Goal: Task Accomplishment & Management: Complete application form

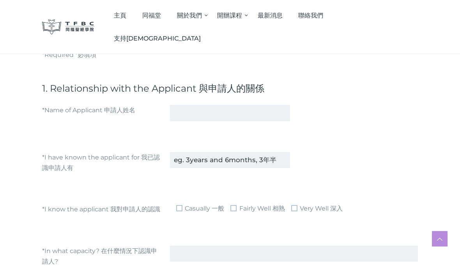
scroll to position [117, 0]
click at [184, 114] on input "text" at bounding box center [230, 112] width 120 height 16
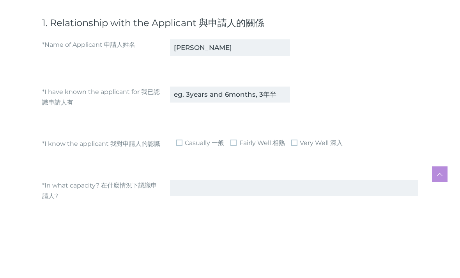
type input "[PERSON_NAME]"
click at [274, 152] on input "text" at bounding box center [230, 160] width 120 height 16
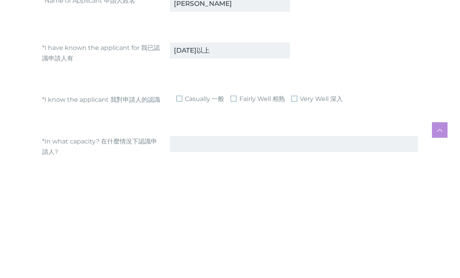
type input "[DATE]以上"
click at [239, 204] on span "Fairly Well 相熟" at bounding box center [258, 208] width 54 height 9
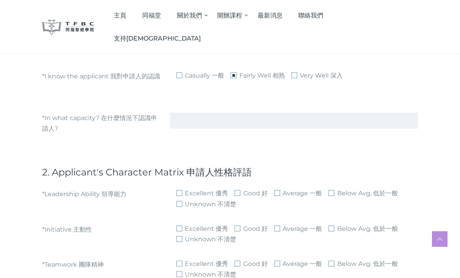
scroll to position [252, 0]
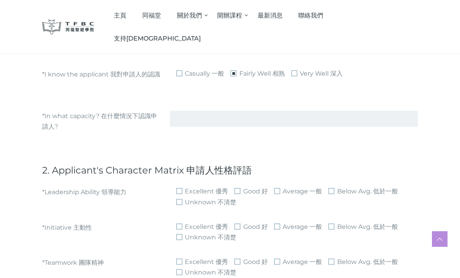
click at [185, 119] on input "text" at bounding box center [294, 119] width 248 height 16
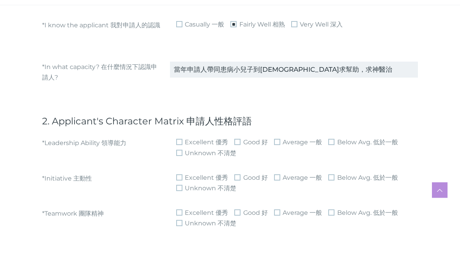
click at [234, 111] on input "當年申請人帶同患病小兒子到[DEMOGRAPHIC_DATA]求幫助，求神醫治" at bounding box center [294, 119] width 248 height 16
click at [315, 111] on input "當年申請人帶同小兒子到[DEMOGRAPHIC_DATA]求幫助，求神醫治" at bounding box center [294, 119] width 248 height 16
click at [170, 111] on input "當年申請人帶同小兒子到[DEMOGRAPHIC_DATA]求幫助，求神醫治其疾病。隨後便參加崇拜及加入小組。" at bounding box center [294, 119] width 248 height 16
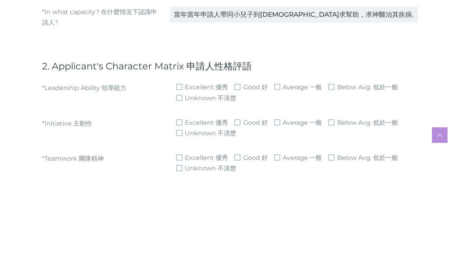
type input "當年當年申請人帶同小兒子到[DEMOGRAPHIC_DATA]求幫助，求神醫治其疾病。隨後便參加崇拜及加入小組。"
click at [234, 187] on span "Good 好" at bounding box center [250, 191] width 33 height 9
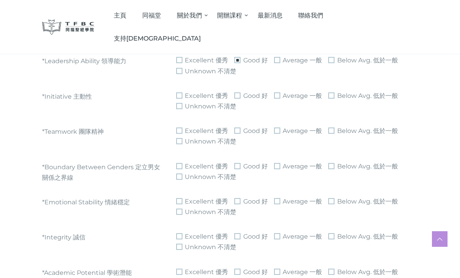
scroll to position [386, 0]
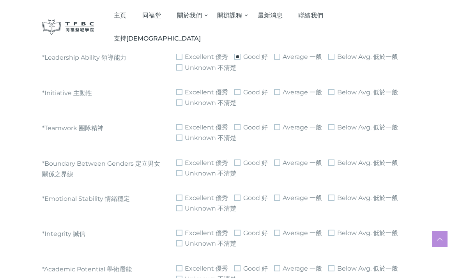
click at [178, 91] on span "Excellent 優秀" at bounding box center [202, 92] width 52 height 9
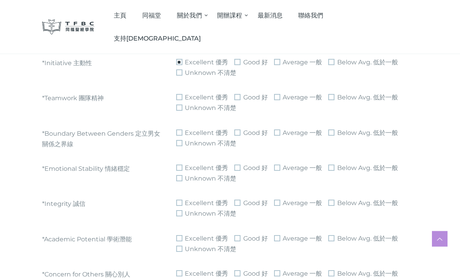
scroll to position [416, 0]
click at [235, 97] on span "Good 好" at bounding box center [250, 97] width 33 height 9
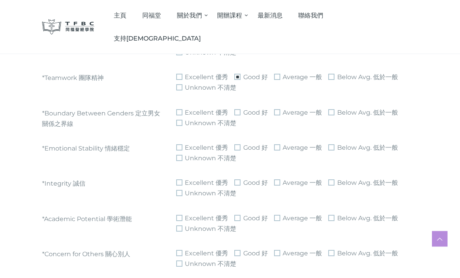
scroll to position [442, 0]
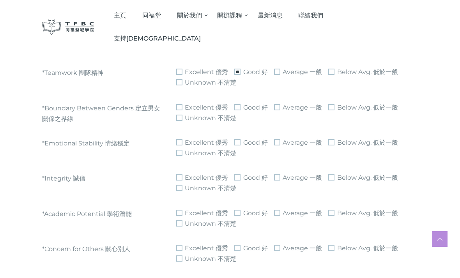
click at [236, 105] on span "Good 好" at bounding box center [250, 107] width 33 height 9
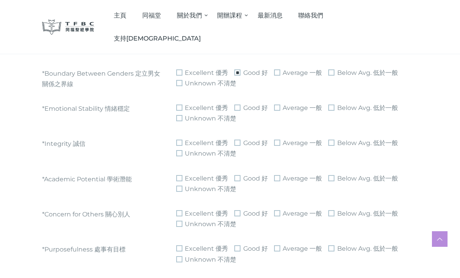
scroll to position [477, 0]
click at [236, 106] on span "Good 好" at bounding box center [250, 107] width 33 height 9
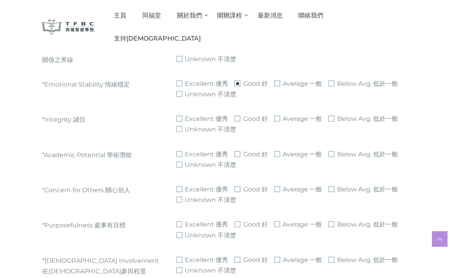
scroll to position [501, 0]
click at [179, 116] on span "Excellent 優秀" at bounding box center [202, 118] width 52 height 9
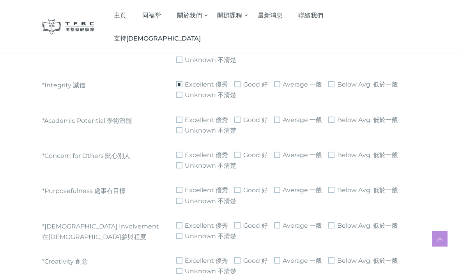
scroll to position [535, 0]
click at [179, 118] on span "Excellent 優秀" at bounding box center [202, 119] width 52 height 9
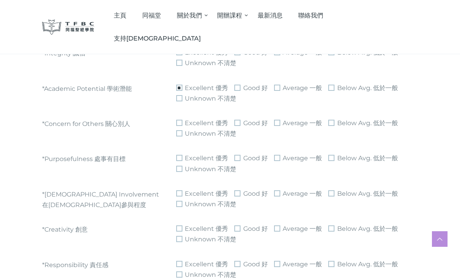
scroll to position [570, 0]
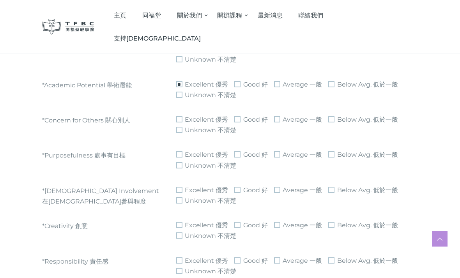
click at [235, 115] on span "Good 好" at bounding box center [250, 119] width 33 height 9
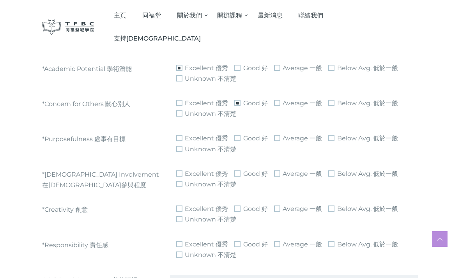
scroll to position [588, 0]
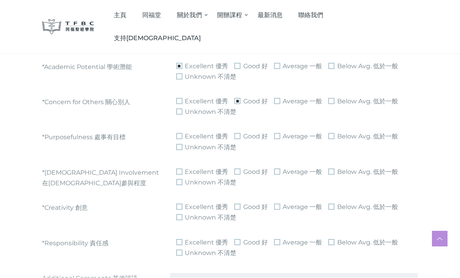
click at [179, 133] on span "Excellent 優秀" at bounding box center [202, 136] width 52 height 9
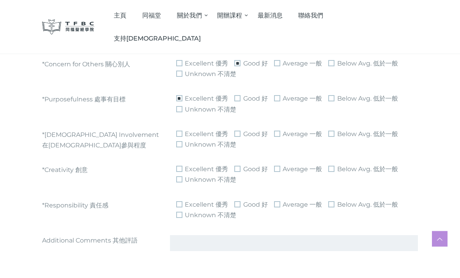
scroll to position [627, 0]
click at [290, 132] on span "Average ⼀般" at bounding box center [298, 133] width 48 height 9
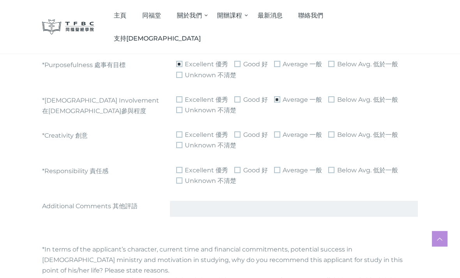
scroll to position [661, 0]
click at [235, 135] on span "Good 好" at bounding box center [250, 134] width 33 height 9
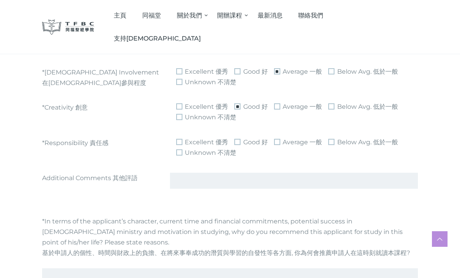
scroll to position [689, 0]
click at [180, 137] on span "Excellent 優秀" at bounding box center [202, 141] width 52 height 9
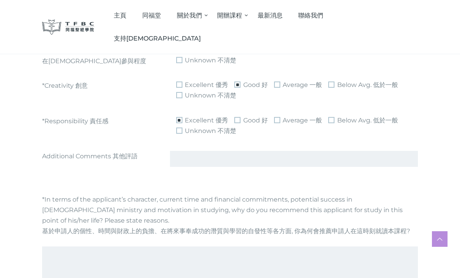
scroll to position [713, 0]
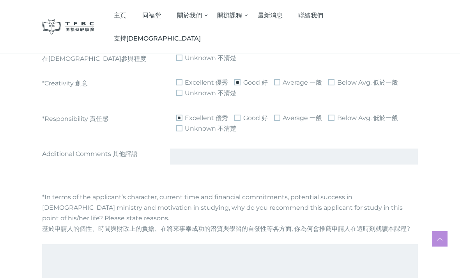
click at [178, 156] on input "text" at bounding box center [294, 157] width 248 height 16
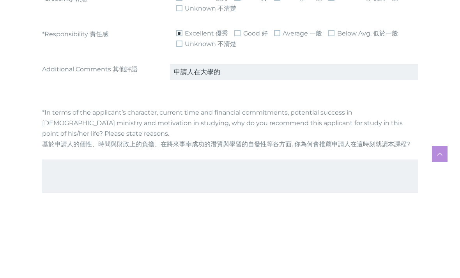
click at [172, 149] on input "申請人在大學的" at bounding box center [294, 157] width 248 height 16
click at [232, 149] on input "因申請人在大學的" at bounding box center [294, 157] width 248 height 16
click at [276, 149] on input "因申請人在大學教書非常忙碌，故＇直" at bounding box center [294, 157] width 248 height 16
click at [288, 149] on input "因申請人在大學教書非常忙碌，故＇直" at bounding box center [294, 157] width 248 height 16
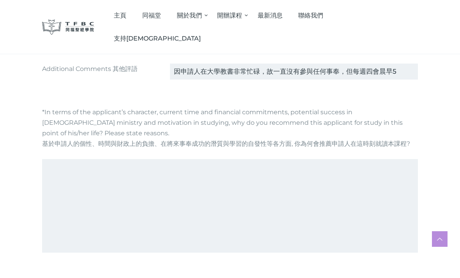
click at [229, 209] on textarea at bounding box center [230, 206] width 376 height 94
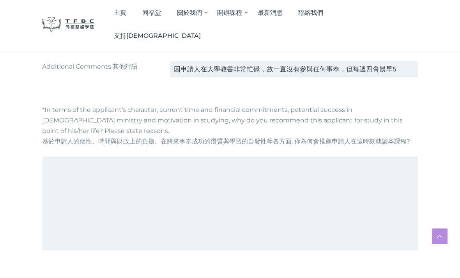
scroll to position [792, 0]
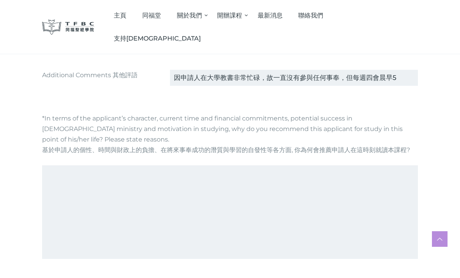
click at [397, 76] on input "因申請人在大學教書非常忙碌，故一直沒有參與任何事奉，但每週四會晨早5" at bounding box center [294, 78] width 248 height 16
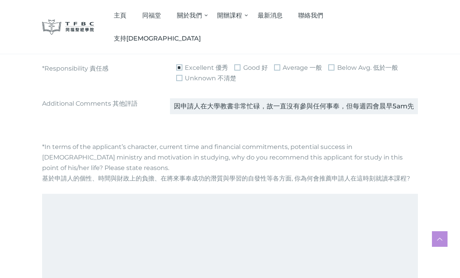
scroll to position [763, 0]
click at [412, 104] on input "因申請人在大學教書非常忙碌，故一直沒有參與任何事奉，但每週四會晨早5am先返辦公室，10" at bounding box center [294, 107] width 248 height 16
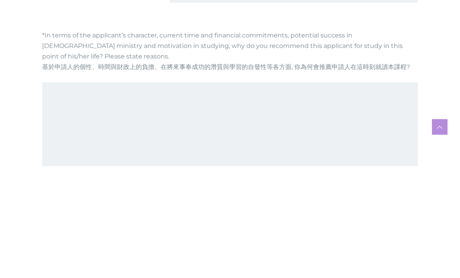
type input "因申請人在大學教書非常忙碌，故一直沒有參與任何事奉，但每週四會晨早5am先返辦公室，10am返小組，聚會完後又怱怱上班，情況持續多年，故印象非常深刻。亦因兼顧…"
click at [56, 195] on textarea at bounding box center [230, 242] width 376 height 94
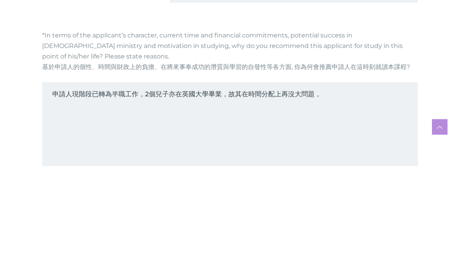
click at [281, 195] on textarea "申請人現階段已轉為半職工作，2個兒子亦在英國大學畢業，故其在時間分配上再沒大問題，" at bounding box center [230, 242] width 376 height 94
click at [298, 195] on textarea "申請人現階段已轉為半職工作，2個兒子亦在英國大學畢業，故其在時間分配及財政 負再沒大問題，" at bounding box center [230, 242] width 376 height 94
click at [310, 195] on textarea "申請人現階段已轉為半職工作，2個兒子亦在英國大學畢業，故其在時間分配及財政負再沒大問題，" at bounding box center [230, 242] width 376 height 94
click at [346, 195] on textarea "申請人現階段已轉為半職工作，2個兒子亦在英國大學畢業，故其在時間分配及財政負擔上沒大問題，" at bounding box center [230, 242] width 376 height 94
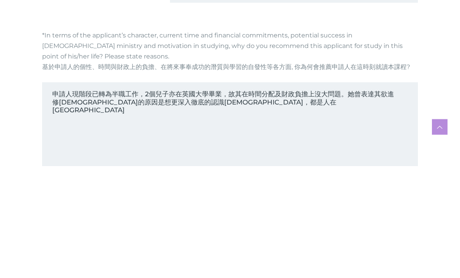
click at [216, 195] on textarea "申請人現階段已轉為半職工作，2個兒子亦在英國大學畢業，故其在時間分配及財政負擔上沒大問題。她曾表達其欲進修[DEMOGRAPHIC_DATA]的原因是想更深入…" at bounding box center [230, 242] width 376 height 94
click at [246, 195] on textarea "申請人現階段已轉為半職工作，2個兒子亦在英國大學畢業，故其在時間分配及財政負擔上沒大問題。她曾表達其欲進修[DEMOGRAPHIC_DATA]的原因是想更深入…" at bounding box center [230, 242] width 376 height 94
click at [189, 195] on textarea "申請人現階段已轉為半職工作，2個兒子亦在英國大學畢業，故其在時間分配及財政負擔上沒大問題。她曾表達其欲進修[DEMOGRAPHIC_DATA]的原因是想更深入…" at bounding box center [230, 242] width 376 height 94
click at [404, 195] on textarea "申請人現階段已轉為半職工作，2個兒子亦在英國大學畢業，故其在時間分配及財政負擔上沒大問題。她曾表達其欲進修[DEMOGRAPHIC_DATA]的原因是想更深入…" at bounding box center [230, 242] width 376 height 94
click at [61, 195] on textarea "申請人現階段已轉為半職工作，2個兒子亦在英國大學畢業，故其在時間分配及財政負擔上沒大問題。她曾表達其欲進修[DEMOGRAPHIC_DATA]的原因是想更深入…" at bounding box center [230, 242] width 376 height 94
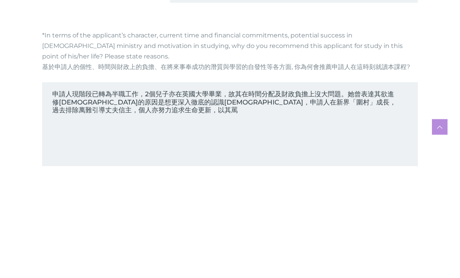
click at [115, 195] on textarea "申請人現階段已轉為半職工作，2個兒子亦在英國大學畢業，故其在時間分配及財政負擔上沒大問題。她曾表達其欲進修[DEMOGRAPHIC_DATA]的原因是想更深入…" at bounding box center [230, 242] width 376 height 94
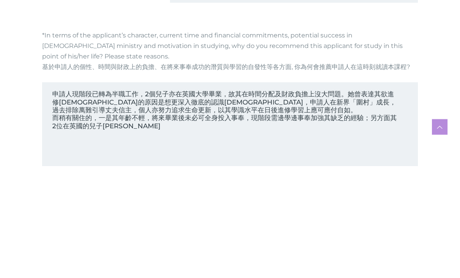
click at [117, 195] on textarea "申請人現階段已轉為半職工作，2個兒子亦在英國大學畢業，故其在時間分配及財政負擔上沒大問題。她曾表達其欲進修[DEMOGRAPHIC_DATA]的原因是想更深入…" at bounding box center [230, 242] width 376 height 94
click at [138, 195] on textarea "申請人現階段已轉為半職工作，2個兒子亦在英國大學畢業，故其在時間分配及財政負擔上沒大問題。她曾表達其欲進修[DEMOGRAPHIC_DATA]的原因是想更深入…" at bounding box center [230, 242] width 376 height 94
click at [350, 195] on textarea "申請人現階段已轉為半職工作，2個兒子亦在英國大學畢業，故其在時間分配及財政負擔上沒大問題。她曾表達其欲進修[DEMOGRAPHIC_DATA]的原因是想更深入…" at bounding box center [230, 242] width 376 height 94
click at [194, 195] on textarea "申請人現階段已轉為半職工作，2個兒子亦在英國大學畢業，故其在時間分配及財政負擔上沒大問題。她曾表達其欲進修[DEMOGRAPHIC_DATA]的原因是想更深入…" at bounding box center [230, 242] width 376 height 94
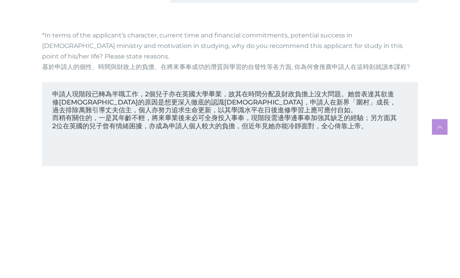
click at [179, 195] on textarea "申請人現階段已轉為半職工作，2個兒子亦在英國大學畢業，故其在時間分配及財政負擔上沒大問題。她曾表達其欲進修[DEMOGRAPHIC_DATA]的原因是想更深入…" at bounding box center [230, 242] width 376 height 94
click at [87, 195] on textarea "申請人現階段已轉為半職工作，2個兒子亦在英國大學畢業，故其在時間分配及財政負擔上沒大問題。她曾表達其欲進修[DEMOGRAPHIC_DATA]的原因是想更深入…" at bounding box center [230, 242] width 376 height 94
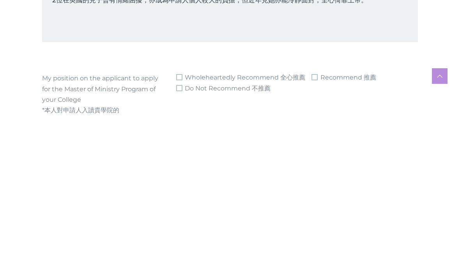
scroll to position [847, 0]
type textarea "申請人現階段已轉為半職工作，2個兒子亦在英國大學畢業，故其在時間分配及財政負擔上沒大問題。她曾表達其欲進修[DEMOGRAPHIC_DATA]的原因是想更深入…"
click at [182, 235] on span "Wholeheartedly Recommend 全⼼推薦" at bounding box center [240, 239] width 129 height 9
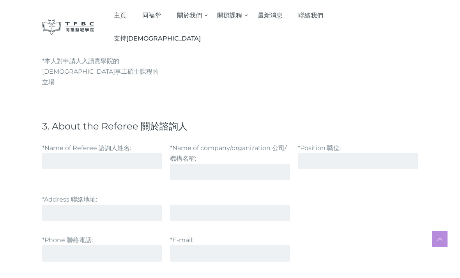
scroll to position [1056, 0]
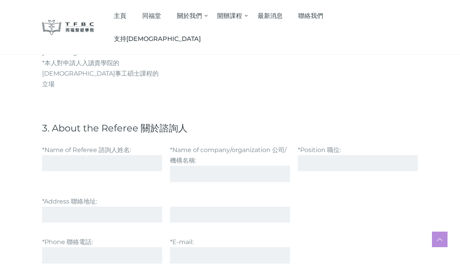
click at [62, 155] on input "*Name of Referee 諮詢⼈姓名:" at bounding box center [102, 163] width 120 height 16
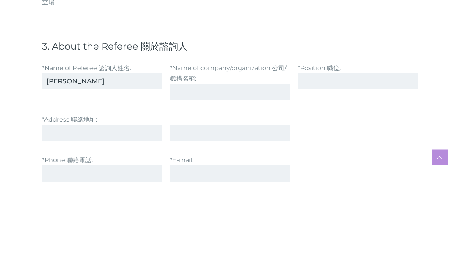
type input "[PERSON_NAME]"
click at [181, 166] on input "*Name of company/organization 公司/機構名稱:" at bounding box center [230, 174] width 120 height 16
type input "同福堂"
click at [307, 155] on input "*Position 職位:" at bounding box center [358, 163] width 120 height 16
click at [317, 155] on input "*Position 職位:" at bounding box center [358, 163] width 120 height 16
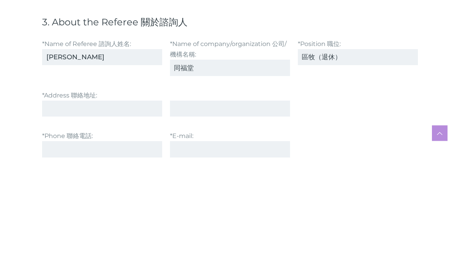
type input "區牧（退休）"
click at [57, 207] on input "*Address 聯絡地址:" at bounding box center [102, 215] width 120 height 16
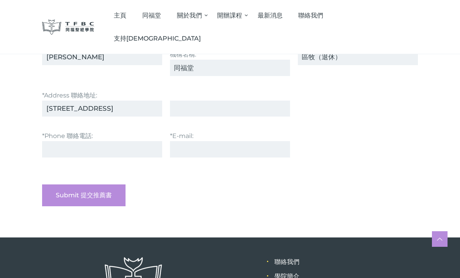
click at [140, 101] on input "[STREET_ADDRESS]" at bounding box center [102, 109] width 120 height 16
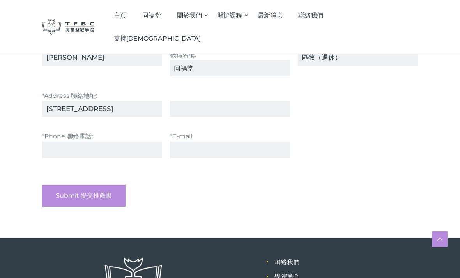
type input "[STREET_ADDRESS]"
click at [184, 103] on input "text" at bounding box center [230, 109] width 120 height 16
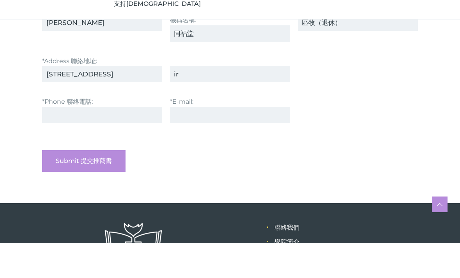
type input "i"
click at [63, 142] on input "*Phone 聯絡電話:" at bounding box center [102, 150] width 120 height 16
type input "94171431"
click at [184, 142] on input "*E-mail:" at bounding box center [230, 150] width 120 height 16
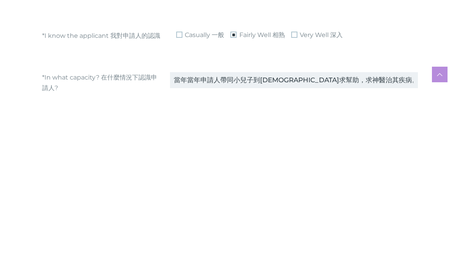
scroll to position [127, 0]
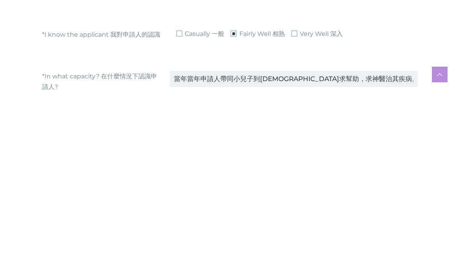
type input "[EMAIL_ADDRESS][DOMAIN_NAME]"
click at [187, 236] on input "當年當年申請人帶同小兒子到[DEMOGRAPHIC_DATA]求幫助，求神醫治其疾病。隨後便參加崇拜及加入小組。" at bounding box center [294, 244] width 248 height 16
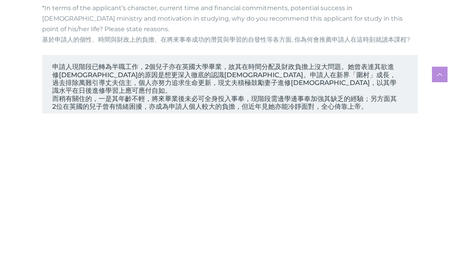
scroll to position [738, 0]
type input "當年申請人帶同小兒子到[DEMOGRAPHIC_DATA]求幫助，求神醫治其疾病。隨後便參加崇拜及加入小組。"
click at [321, 219] on textarea "申請人現階段已轉為半職工作，2個兒子亦在英國大學畢業，故其在時間分配及財政負擔上沒大問題。她曾表達其欲進修[DEMOGRAPHIC_DATA]的原因是想更深入…" at bounding box center [230, 266] width 376 height 94
click at [324, 219] on textarea "申請人現階段已轉為半職工作，2個兒子亦在英國大學畢業，故其在時間分配及財政負擔上沒大問題。她曾表達其欲進修[DEMOGRAPHIC_DATA]的原因是想更深入…" at bounding box center [230, 266] width 376 height 94
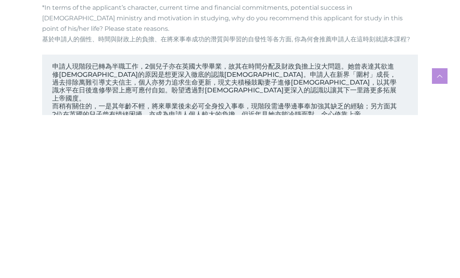
click at [99, 218] on textarea "申請人現階段已轉為半職工作，2個兒子亦在英國大學畢業，故其在時間分配及財政負擔上沒大問題。她曾表達其欲進修[DEMOGRAPHIC_DATA]的原因是想更深入…" at bounding box center [230, 265] width 376 height 94
click at [115, 218] on textarea "申請人現階段已轉為半職工作，2個兒子亦在英國大學畢業，故其在時間分配及財政負擔上沒大問題。她曾表達其欲進修[DEMOGRAPHIC_DATA]的原因是想更深入…" at bounding box center [230, 265] width 376 height 94
click at [104, 218] on textarea "申請人現階段已轉為半職工作，2個兒子亦在英國大學畢業，故其在時間分配及財政負擔上沒大問題。她曾表達其欲進修[DEMOGRAPHIC_DATA]的原因是想更深入…" at bounding box center [230, 265] width 376 height 94
click at [215, 218] on textarea "申請人現階段已轉為半職工作，2個兒子亦在英國大學畢業，故其在時間分配及財政負擔上沒大問題。她曾表達其欲進修[DEMOGRAPHIC_DATA]的原因是想更深入…" at bounding box center [230, 265] width 376 height 94
click at [371, 218] on textarea "申請人現階段已轉為半職工作，2個兒子亦在英國大學畢業，故其在時間分配及財政負擔上沒大問題。她曾表達其欲進修[DEMOGRAPHIC_DATA]的原因是想更深入…" at bounding box center [230, 265] width 376 height 94
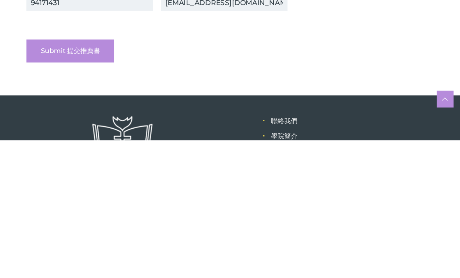
scroll to position [1165, 0]
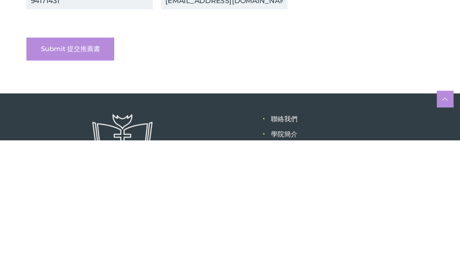
type textarea "申請人現階段已轉為半職工作，2個兒子亦在英國大學畢業，故其在時間分配及財政負擔上沒大問題。她曾表達其欲進修[DEMOGRAPHIC_DATA]的原因是想更深入…"
click at [76, 181] on input "Submit 提交推薦書" at bounding box center [83, 192] width 83 height 22
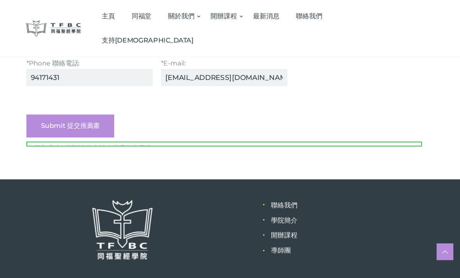
scroll to position [1234, 0]
